Goal: Find specific page/section: Find specific page/section

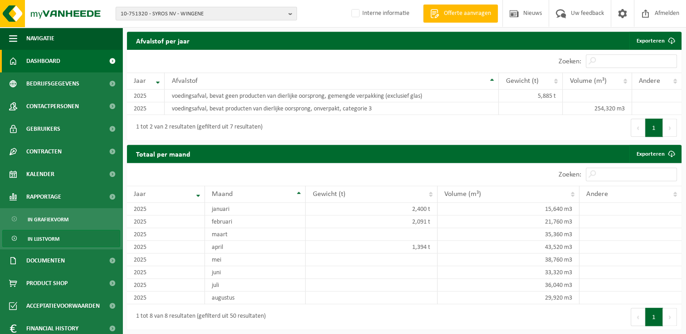
click at [44, 59] on span "Dashboard" at bounding box center [43, 61] width 34 height 23
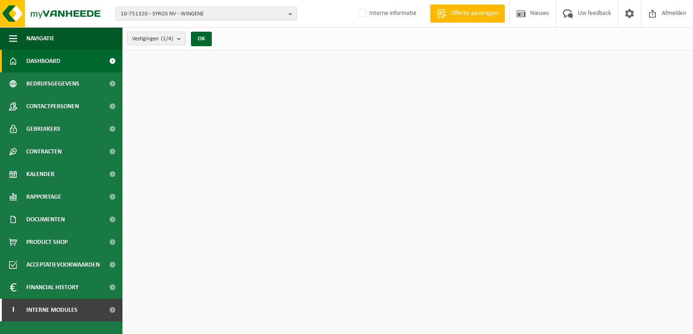
click at [290, 14] on b "button" at bounding box center [292, 13] width 8 height 13
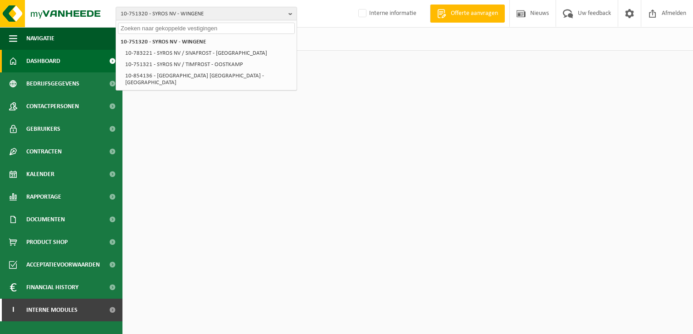
click at [233, 30] on input "text" at bounding box center [206, 28] width 177 height 11
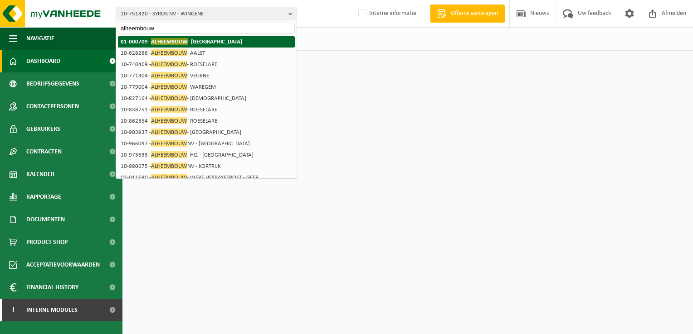
type input "alheembouw"
click at [197, 46] on li "01-000709 - ALHEEMBOUW - [GEOGRAPHIC_DATA]" at bounding box center [206, 41] width 177 height 11
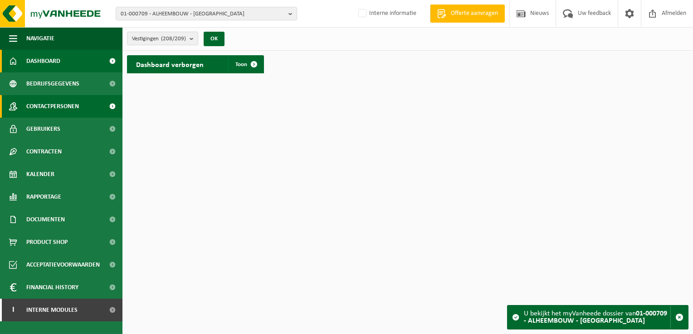
click at [62, 105] on span "Contactpersonen" at bounding box center [52, 106] width 53 height 23
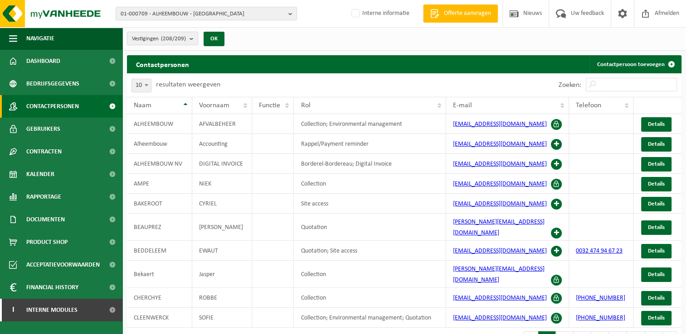
scroll to position [7, 0]
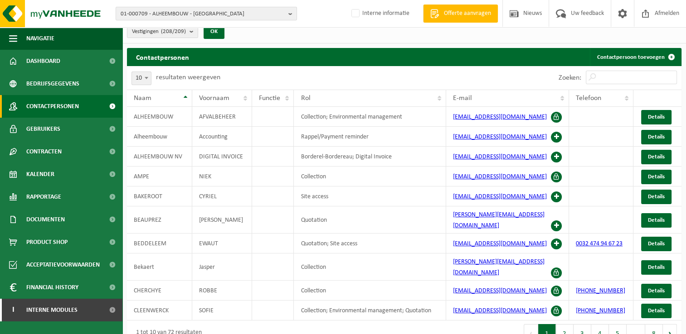
click at [147, 80] on span at bounding box center [146, 78] width 9 height 12
select select "100"
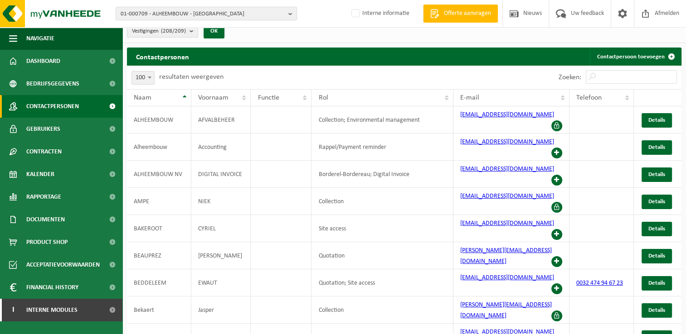
scroll to position [0, 0]
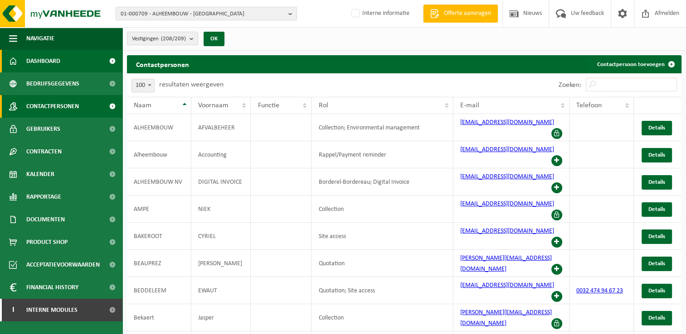
click at [57, 62] on span "Dashboard" at bounding box center [43, 61] width 34 height 23
